Goal: Task Accomplishment & Management: Manage account settings

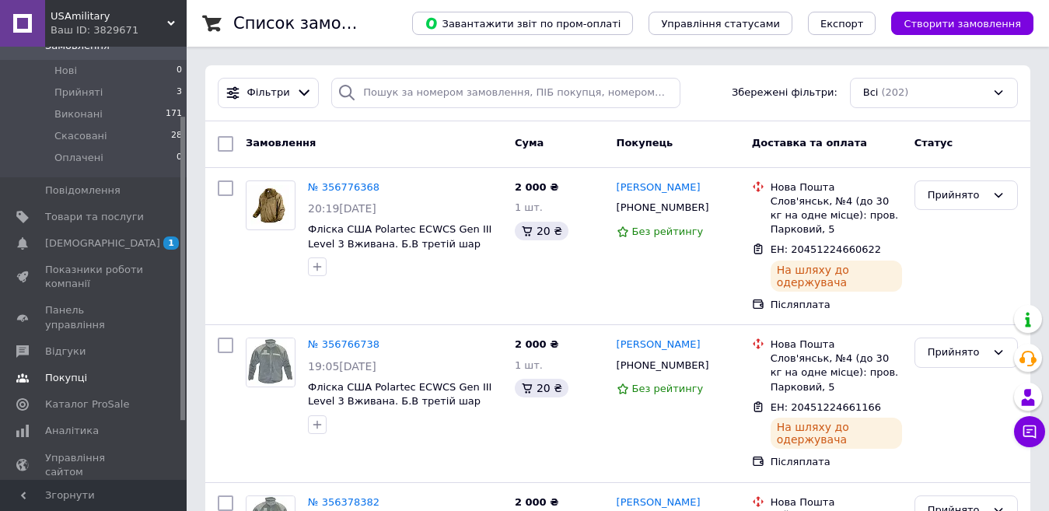
scroll to position [181, 0]
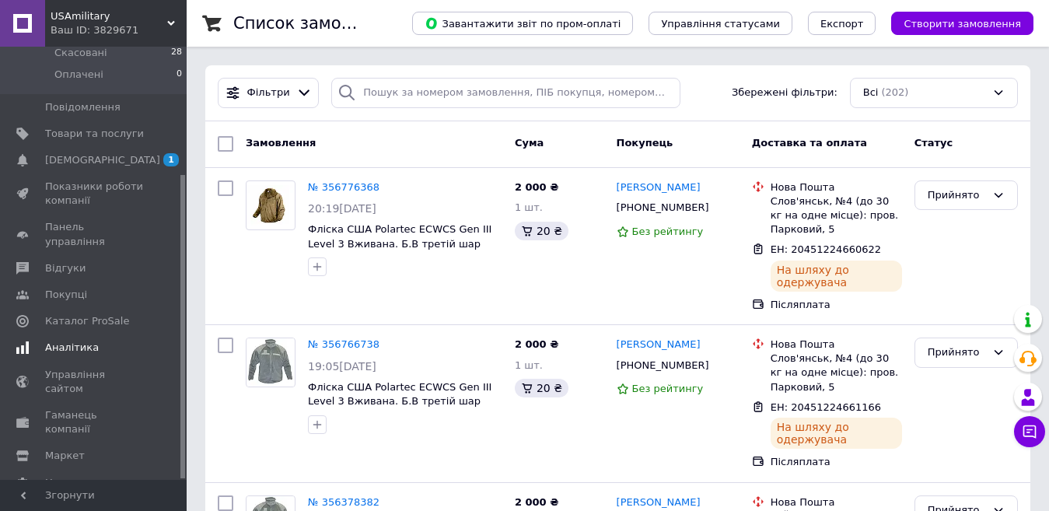
click at [78, 341] on span "Аналітика" at bounding box center [72, 348] width 54 height 14
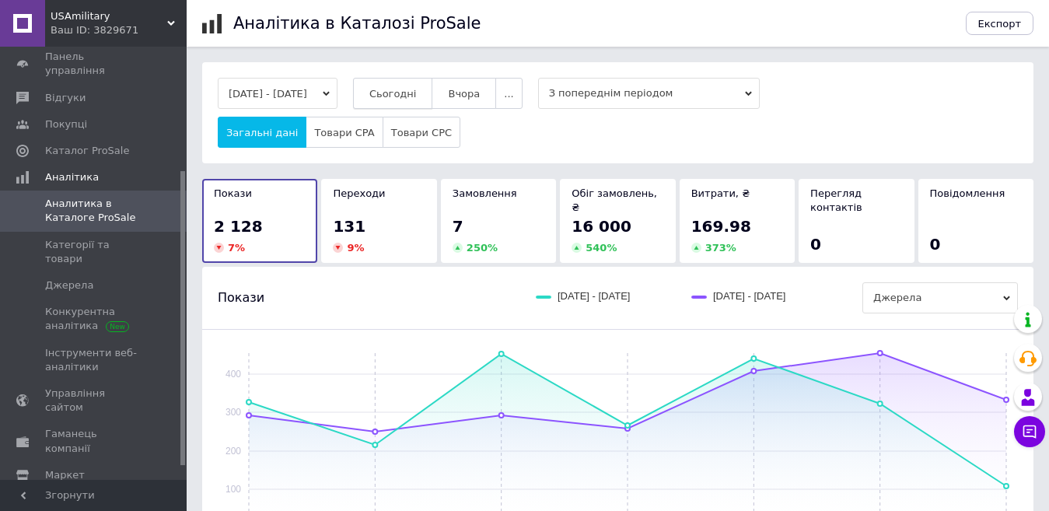
click at [417, 90] on span "Сьогодні" at bounding box center [392, 94] width 47 height 12
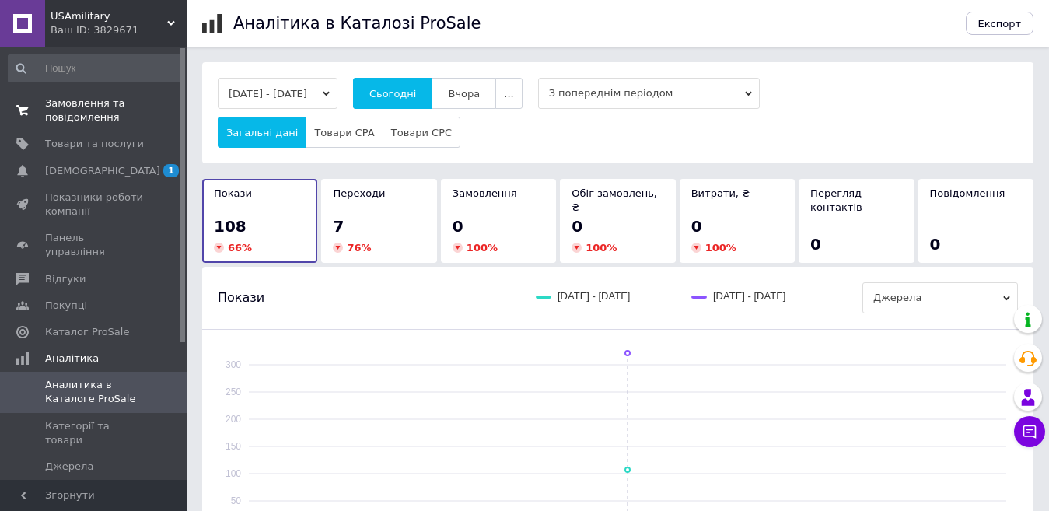
click at [82, 109] on span "Замовлення та повідомлення" at bounding box center [94, 110] width 99 height 28
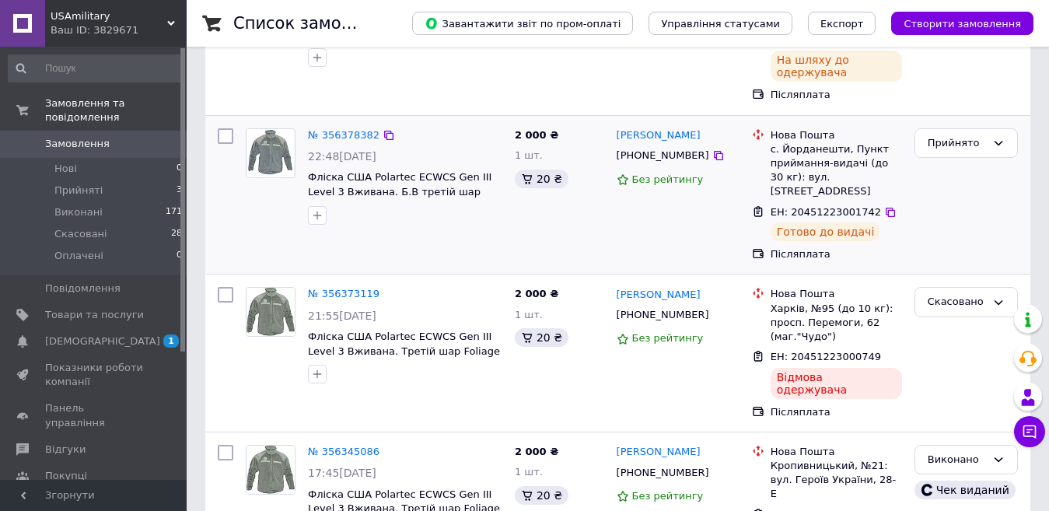
scroll to position [389, 0]
